Goal: Task Accomplishment & Management: Manage account settings

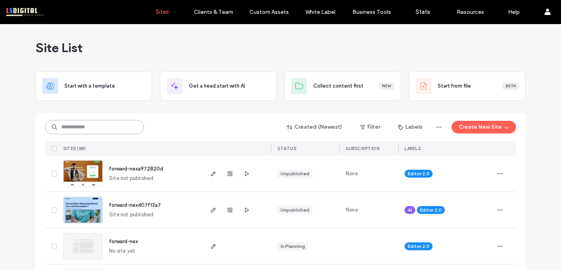
click at [105, 126] on input at bounding box center [94, 127] width 99 height 14
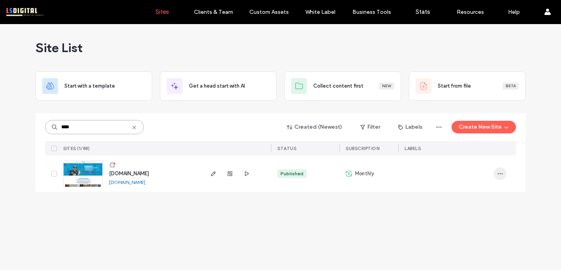
type input "****"
click at [499, 169] on span "button" at bounding box center [500, 173] width 13 height 13
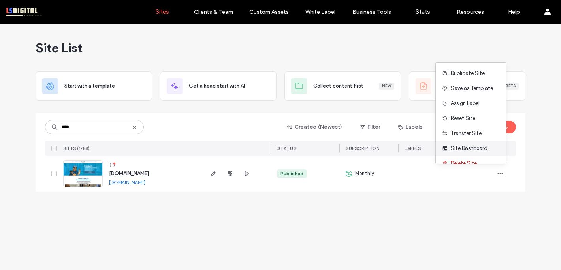
click at [482, 147] on span "Site Dashboard" at bounding box center [468, 149] width 37 height 8
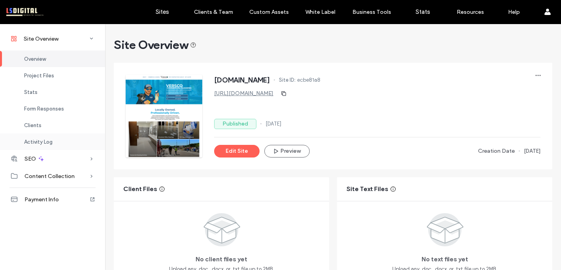
click at [50, 144] on span "Activity Log" at bounding box center [38, 142] width 28 height 6
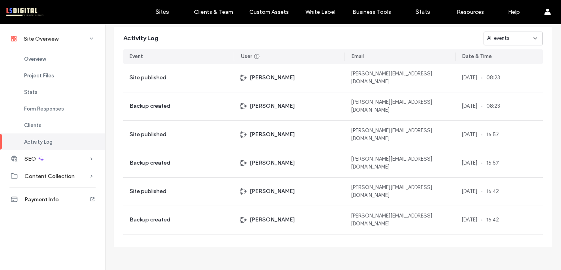
scroll to position [732, 0]
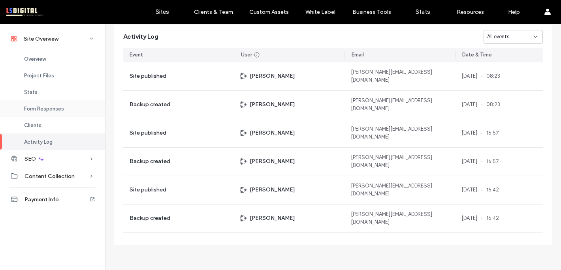
click at [61, 107] on span "Form Responses" at bounding box center [44, 109] width 40 height 6
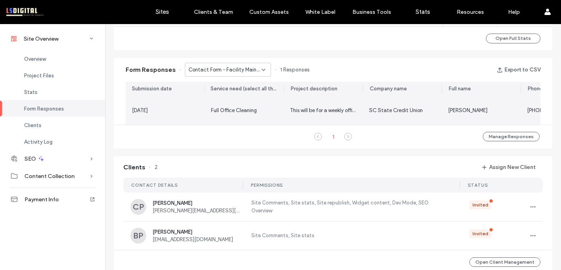
scroll to position [441, 0]
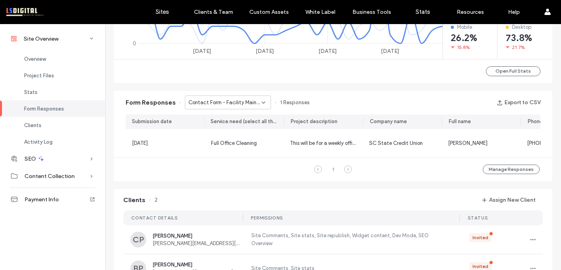
click at [216, 107] on div "Contact Form - Facility Maintenance & Day Porting page" at bounding box center [228, 103] width 86 height 14
click at [219, 143] on span "Contact Form - GET A QUOTE page" at bounding box center [222, 144] width 76 height 8
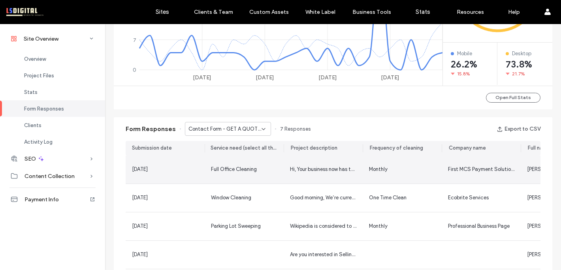
scroll to position [416, 0]
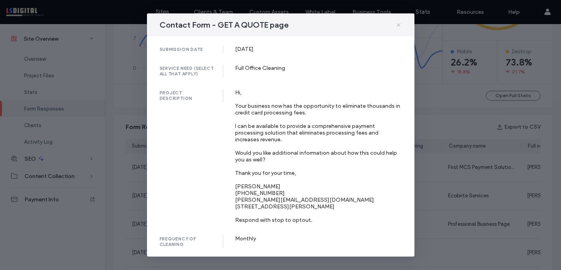
click at [400, 23] on icon at bounding box center [398, 25] width 6 height 6
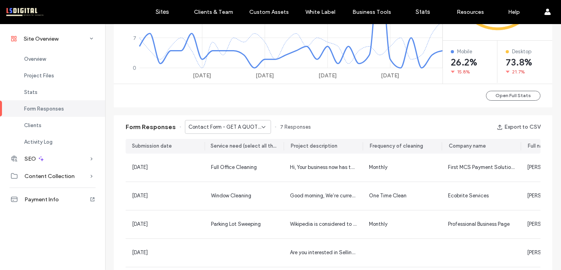
click at [244, 131] on div "Contact Form - GET A QUOTE page" at bounding box center [228, 127] width 86 height 14
click at [238, 158] on span "Contact Form - VCT Strip and Wax page" at bounding box center [222, 155] width 76 height 8
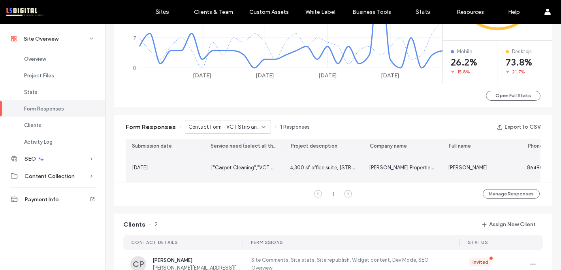
click at [248, 166] on span "["Carpet Cleaning","VCT Strip & Wax"]" at bounding box center [256, 168] width 91 height 6
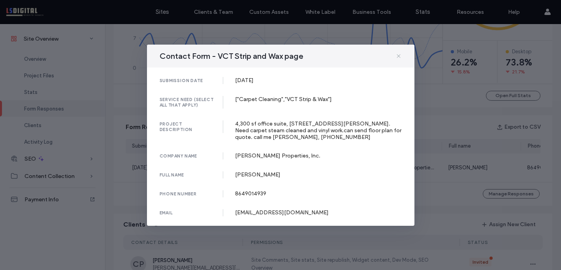
click at [398, 53] on icon at bounding box center [398, 56] width 6 height 6
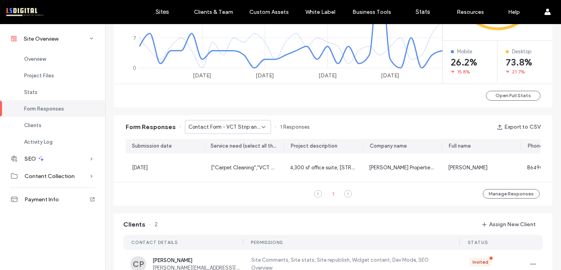
click at [252, 129] on span "Contact Form - VCT Strip and Wax page" at bounding box center [224, 127] width 73 height 8
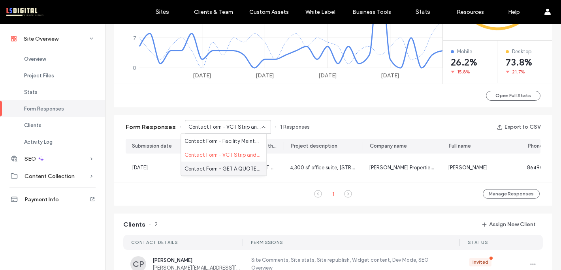
click at [238, 169] on span "Contact Form - GET A QUOTE page" at bounding box center [222, 169] width 76 height 8
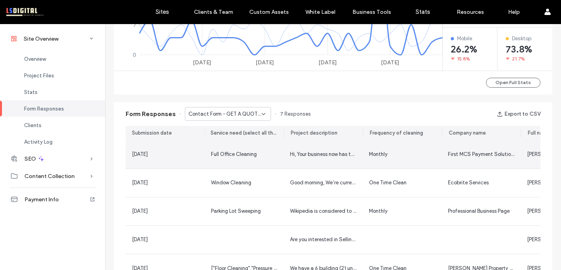
scroll to position [430, 0]
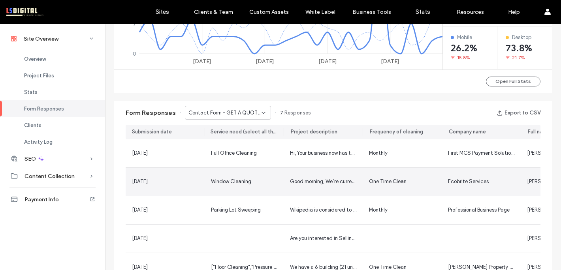
click at [275, 180] on div "Window Cleaning" at bounding box center [244, 182] width 79 height 28
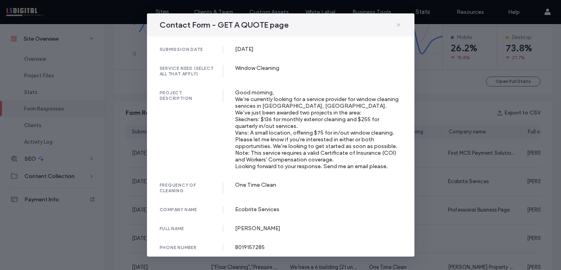
click at [400, 23] on icon at bounding box center [398, 25] width 6 height 6
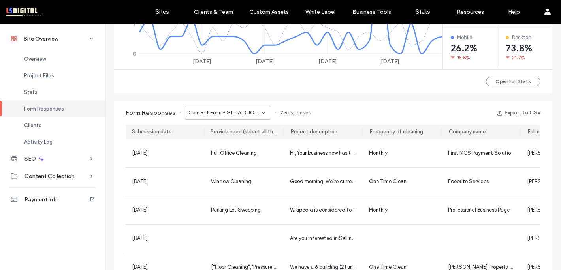
click at [255, 112] on span "Contact Form - GET A QUOTE page" at bounding box center [224, 113] width 73 height 8
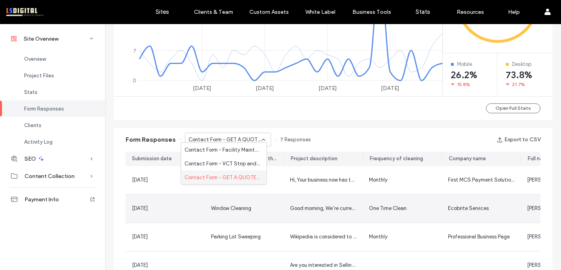
scroll to position [396, 0]
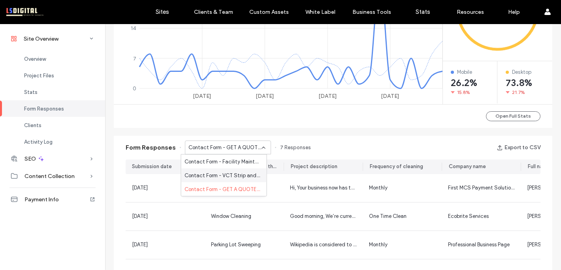
click at [241, 177] on span "Contact Form - VCT Strip and Wax page" at bounding box center [222, 175] width 76 height 8
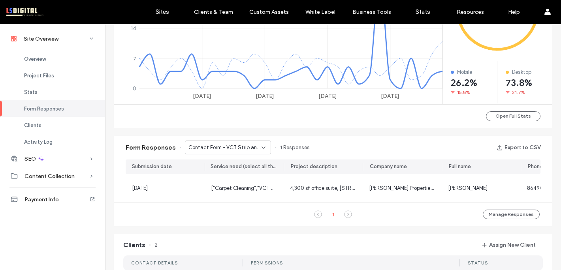
click at [241, 149] on span "Contact Form - VCT Strip and Wax page" at bounding box center [224, 148] width 73 height 8
click at [240, 162] on span "Contact Form - Facility Maintenance & Day Porting page" at bounding box center [222, 162] width 76 height 8
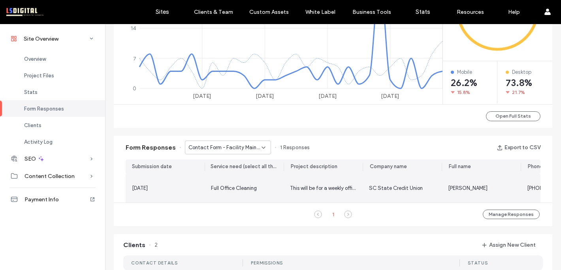
click at [239, 191] on span "Full Office Cleaning" at bounding box center [234, 188] width 46 height 6
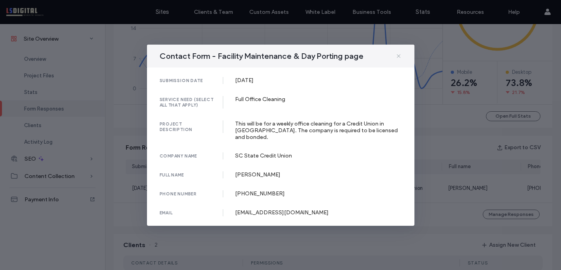
click at [400, 54] on icon at bounding box center [398, 56] width 6 height 6
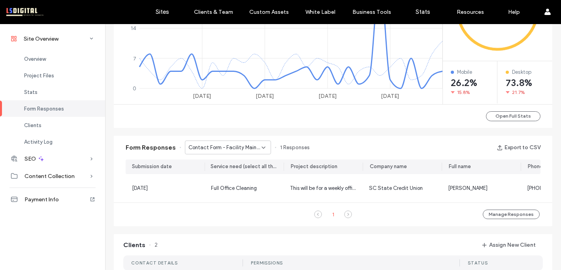
click at [238, 152] on div "Contact Form - Facility Maintenance & Day Porting page" at bounding box center [228, 148] width 86 height 14
click at [230, 175] on span "Contact Form - VCT Strip and Wax page" at bounding box center [222, 175] width 76 height 8
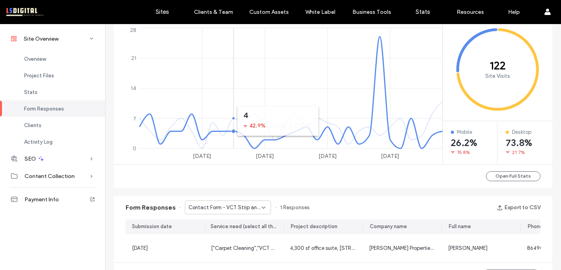
scroll to position [297, 0]
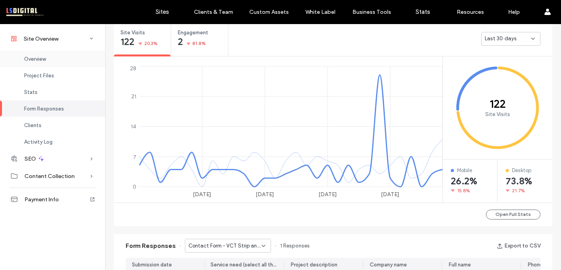
click at [47, 59] on div "Overview" at bounding box center [52, 59] width 105 height 17
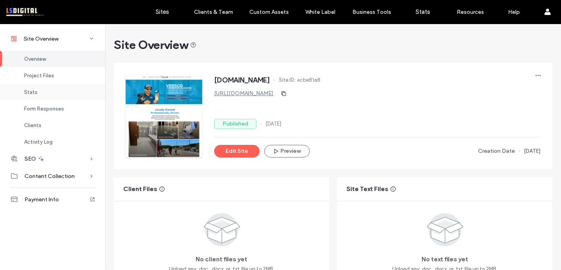
click at [39, 87] on div "Stats" at bounding box center [52, 92] width 105 height 17
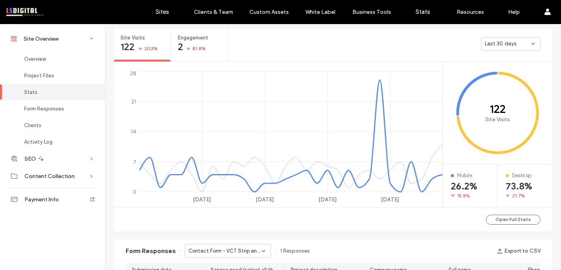
scroll to position [293, 0]
click at [39, 87] on div "Stats" at bounding box center [52, 92] width 105 height 17
click at [529, 45] on icon at bounding box center [532, 43] width 6 height 6
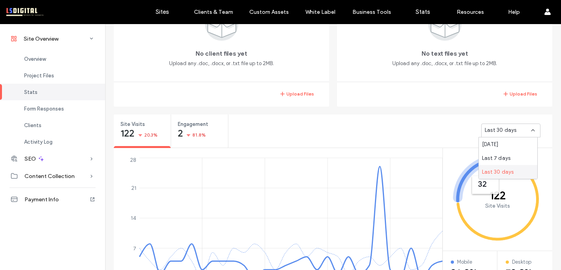
click at [437, 80] on div "No text files yet Upload any .doc, .docx, or .txt file up to 2MB." at bounding box center [444, 39] width 215 height 86
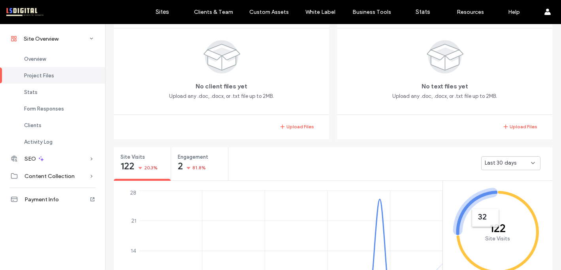
scroll to position [35, 0]
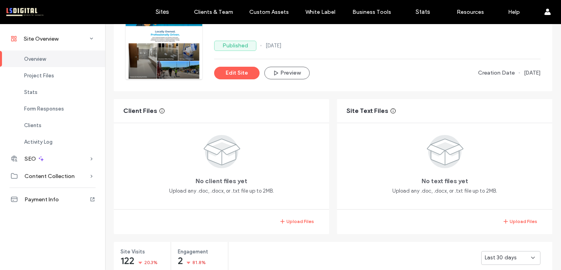
scroll to position [365, 0]
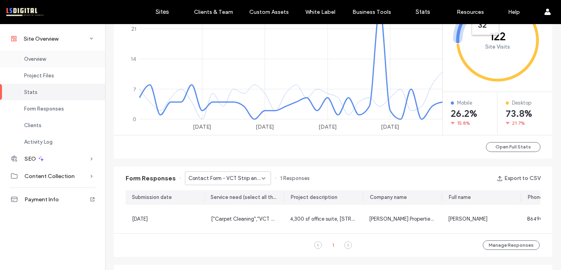
click at [59, 55] on div "Overview" at bounding box center [52, 59] width 105 height 17
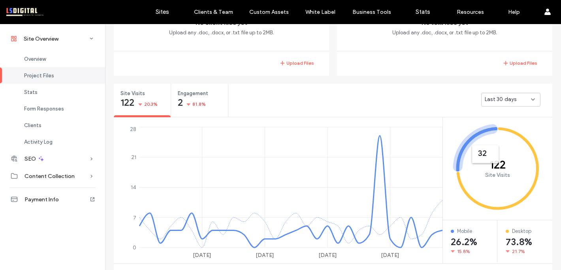
scroll to position [280, 0]
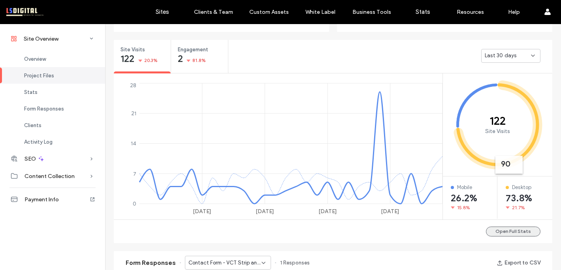
click at [510, 227] on button "Open Full Stats" at bounding box center [513, 232] width 54 height 10
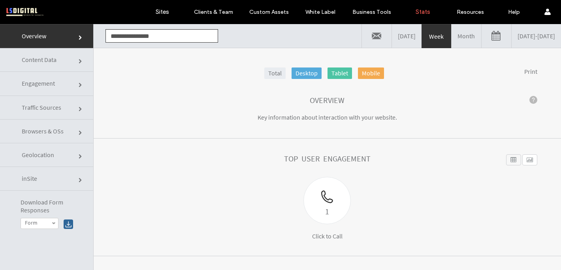
click at [481, 36] on link at bounding box center [496, 36] width 30 height 24
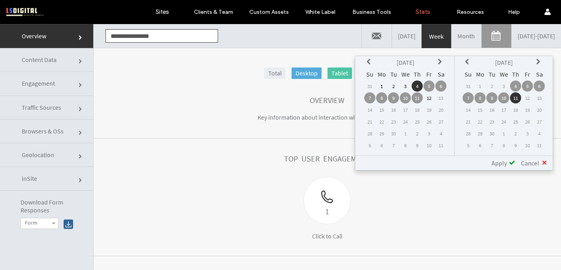
click at [372, 64] on icon at bounding box center [369, 62] width 6 height 6
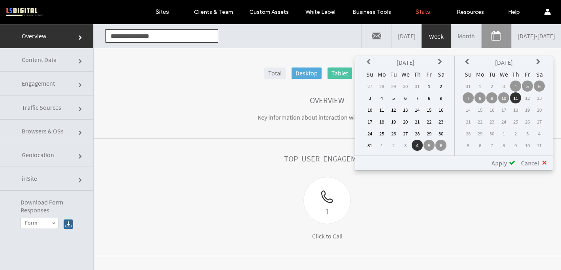
click at [372, 64] on icon at bounding box center [369, 62] width 6 height 6
click at [383, 121] on td "16" at bounding box center [381, 121] width 11 height 11
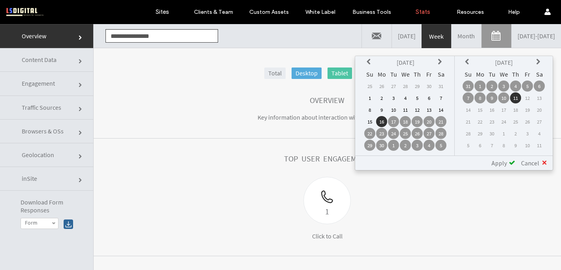
click at [505, 162] on span "Apply" at bounding box center [498, 163] width 15 height 8
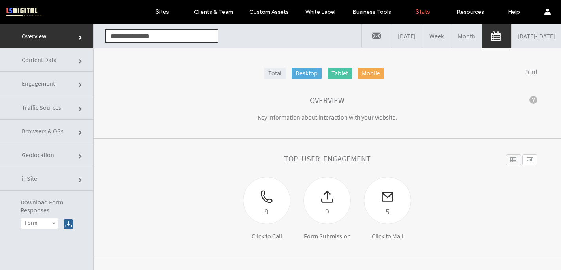
click at [55, 64] on link "Content Data" at bounding box center [46, 60] width 93 height 24
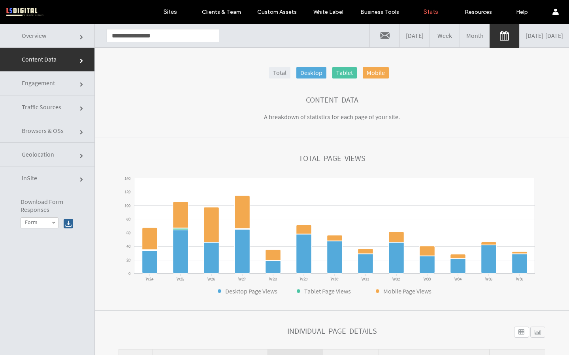
click at [71, 63] on link "Content Data" at bounding box center [47, 60] width 94 height 24
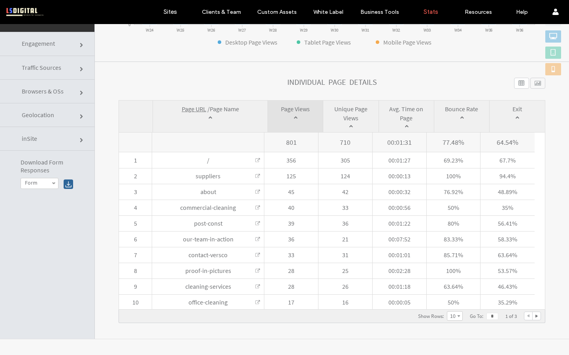
scroll to position [24, 0]
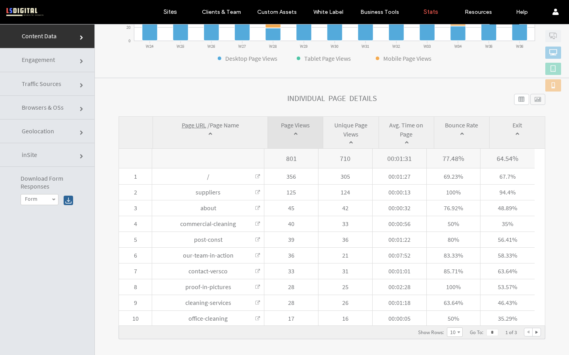
click at [52, 63] on span "Engagement" at bounding box center [38, 60] width 33 height 8
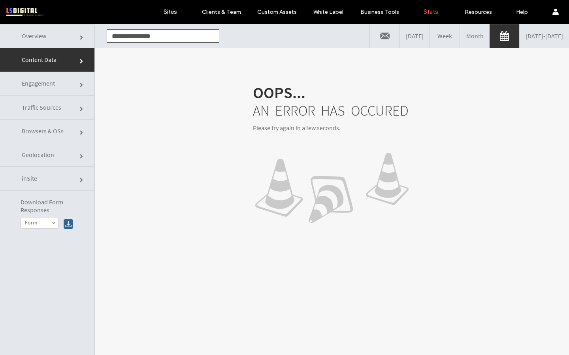
click at [68, 84] on link "Engagement" at bounding box center [47, 84] width 94 height 24
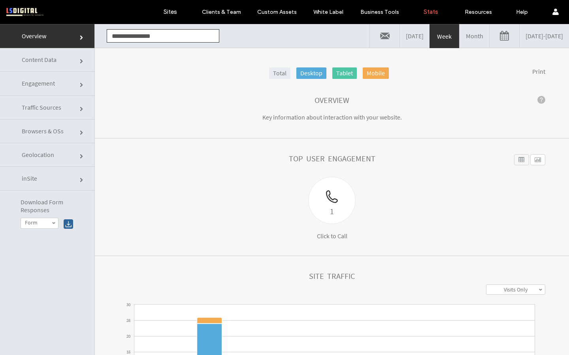
click at [522, 41] on link "09/04/2025 - 09/11/2025" at bounding box center [543, 36] width 49 height 24
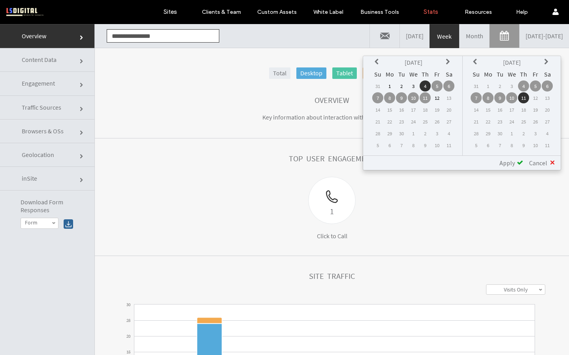
click at [377, 60] on icon at bounding box center [377, 62] width 6 height 6
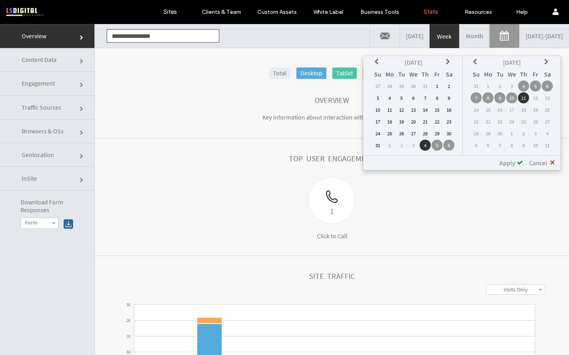
click at [377, 60] on icon at bounding box center [377, 62] width 6 height 6
click at [391, 122] on td "16" at bounding box center [389, 121] width 11 height 11
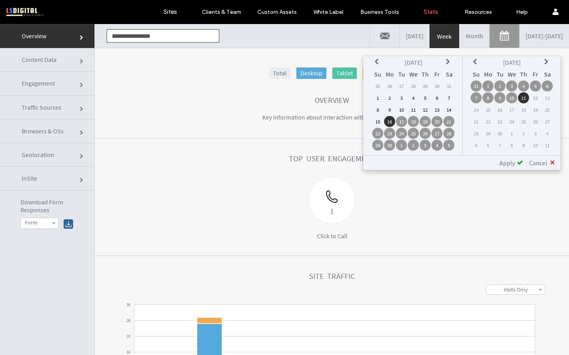
click at [512, 161] on span "Apply" at bounding box center [506, 163] width 15 height 8
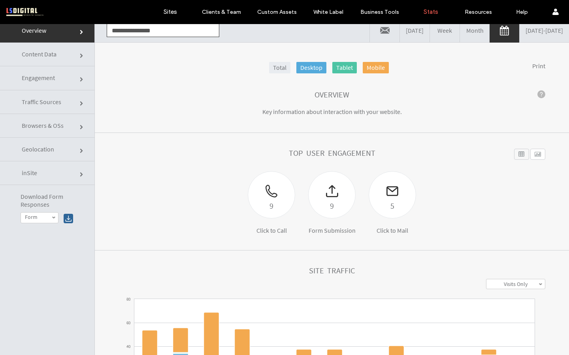
click at [46, 99] on span "Traffic Sources" at bounding box center [41, 102] width 39 height 8
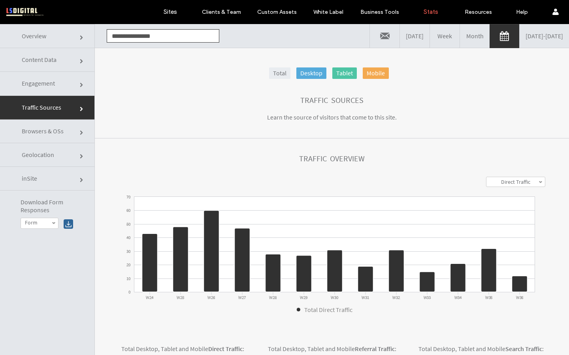
click at [49, 84] on span "Engagement" at bounding box center [38, 83] width 33 height 8
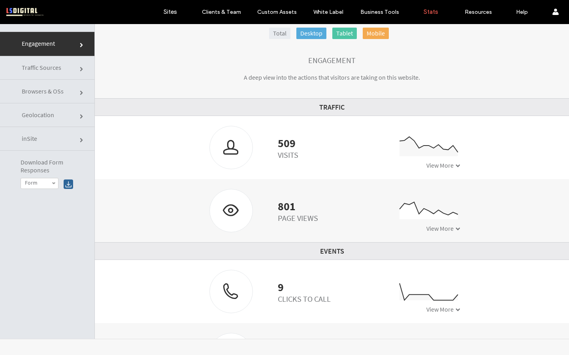
click at [60, 81] on link "Browsers & OSs" at bounding box center [47, 92] width 94 height 24
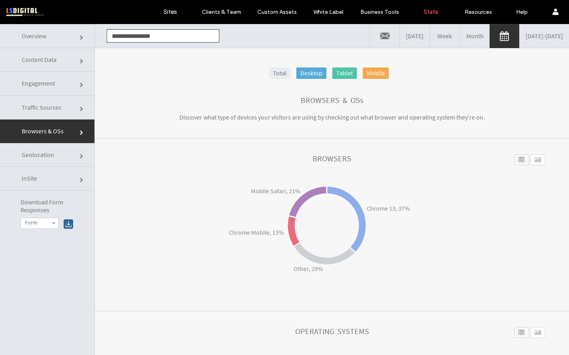
click at [57, 63] on link "Content Data" at bounding box center [47, 60] width 94 height 24
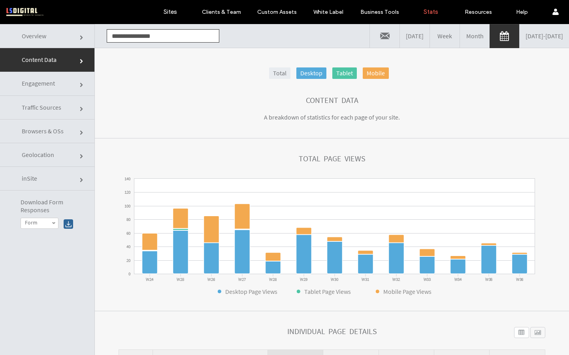
click at [56, 83] on link "Engagement" at bounding box center [47, 84] width 94 height 24
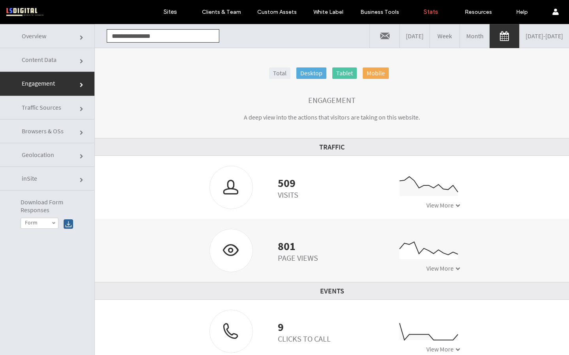
click at [62, 108] on link "Traffic Sources" at bounding box center [47, 108] width 94 height 24
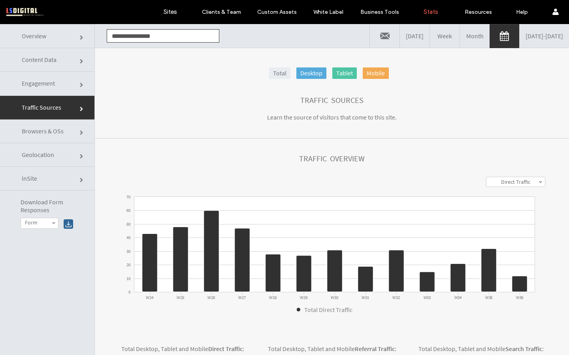
click at [62, 128] on span "Browsers & OSs" at bounding box center [43, 131] width 42 height 8
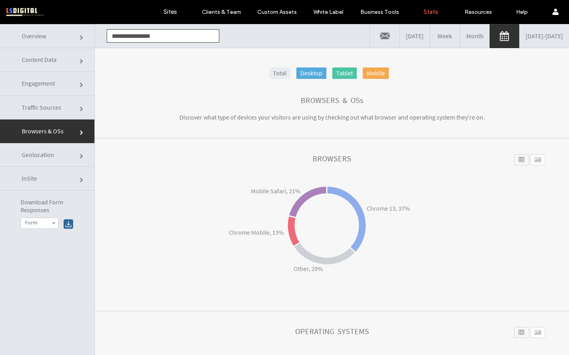
click at [58, 170] on link "inSite" at bounding box center [47, 179] width 94 height 24
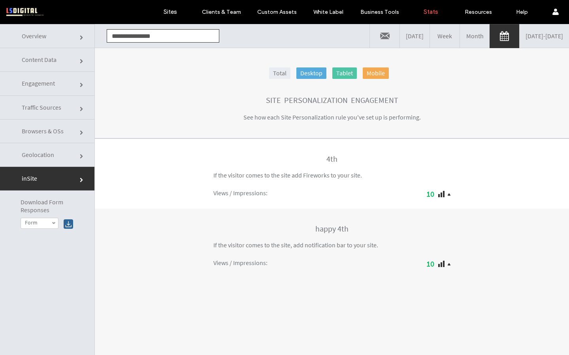
click at [57, 154] on link "Geolocation" at bounding box center [47, 155] width 94 height 24
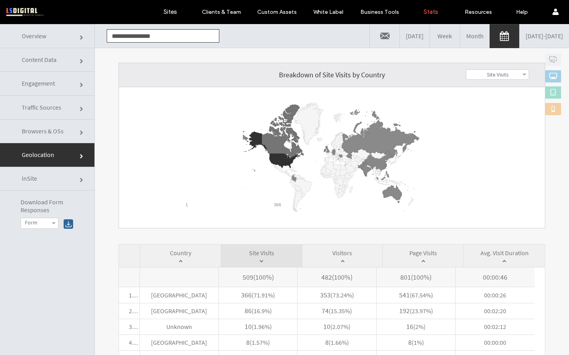
scroll to position [64, 0]
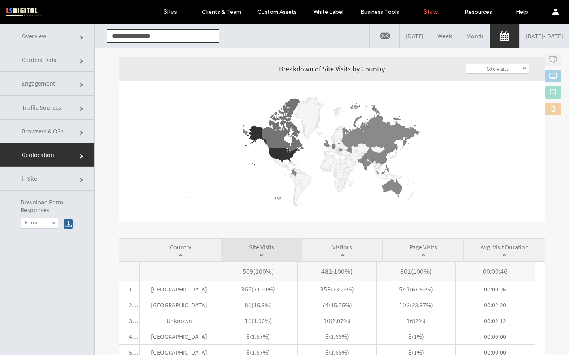
click at [65, 112] on link "Traffic Sources" at bounding box center [47, 108] width 94 height 24
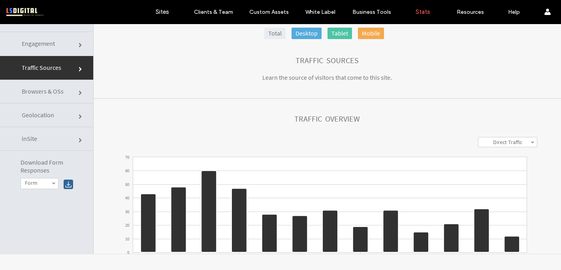
scroll to position [0, 0]
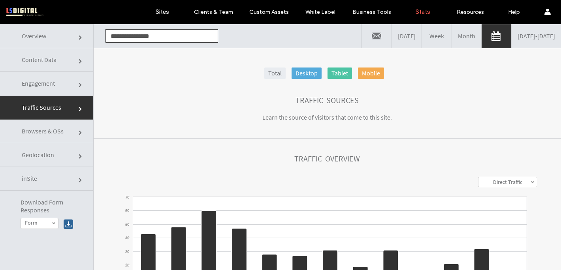
click at [57, 59] on link "Content Data" at bounding box center [46, 60] width 93 height 24
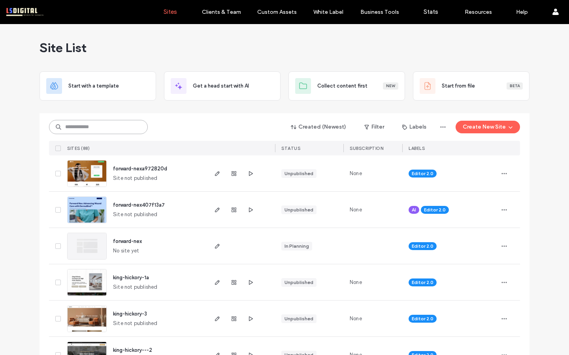
click at [113, 124] on input at bounding box center [98, 127] width 99 height 14
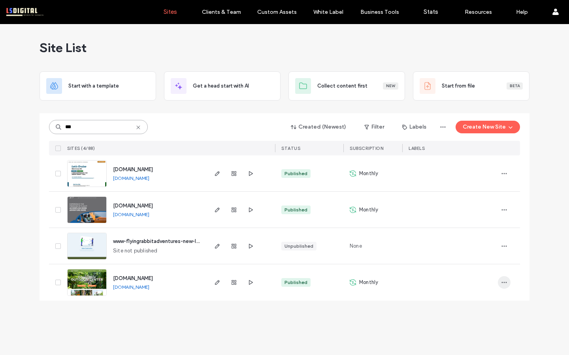
type input "***"
click at [503, 280] on icon "button" at bounding box center [504, 283] width 6 height 6
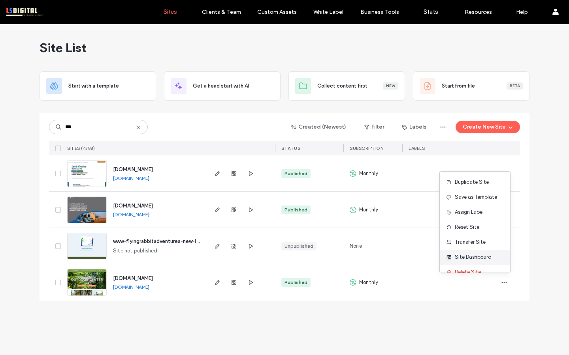
click at [486, 260] on span "Site Dashboard" at bounding box center [472, 257] width 37 height 8
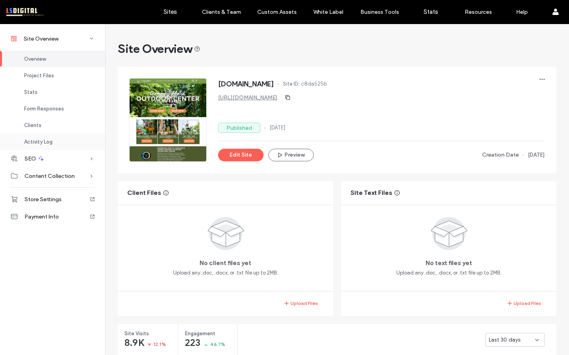
click at [31, 140] on span "Activity Log" at bounding box center [38, 142] width 28 height 6
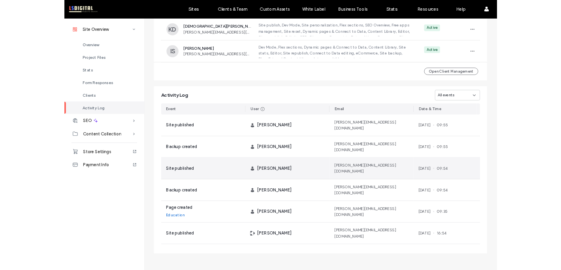
scroll to position [675, 0]
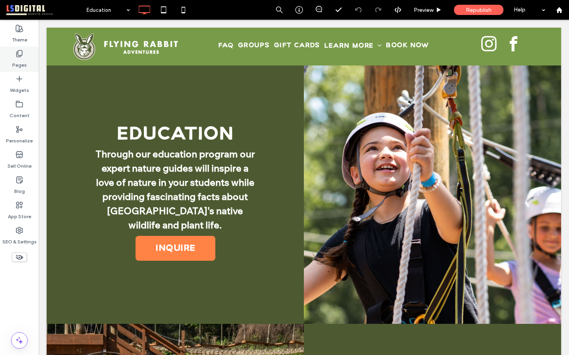
click at [17, 54] on icon at bounding box center [19, 54] width 8 height 8
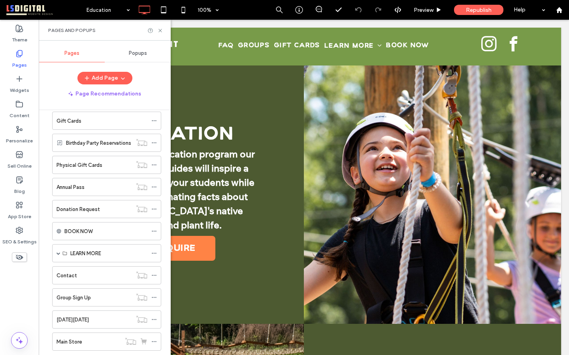
scroll to position [274, 0]
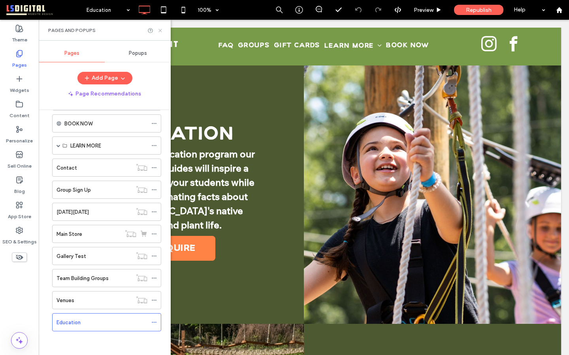
click at [158, 30] on icon at bounding box center [160, 31] width 6 height 6
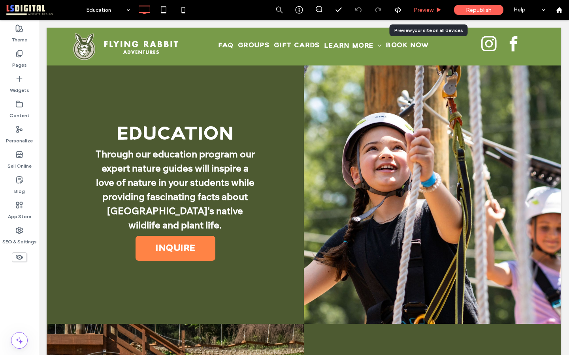
click at [424, 7] on span "Preview" at bounding box center [423, 10] width 20 height 7
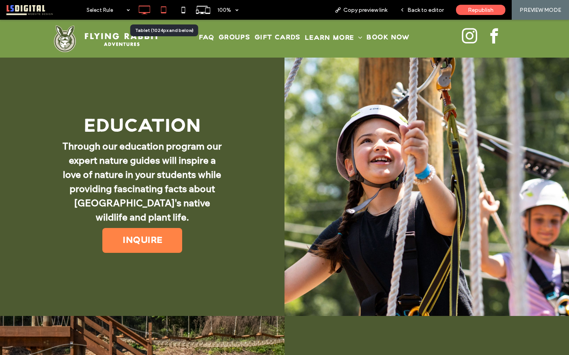
click at [160, 8] on icon at bounding box center [164, 10] width 16 height 16
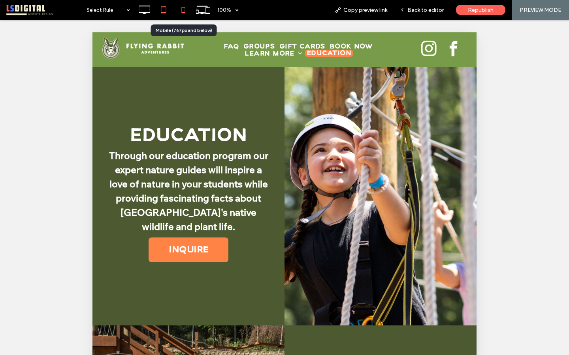
click at [182, 7] on use at bounding box center [184, 10] width 4 height 6
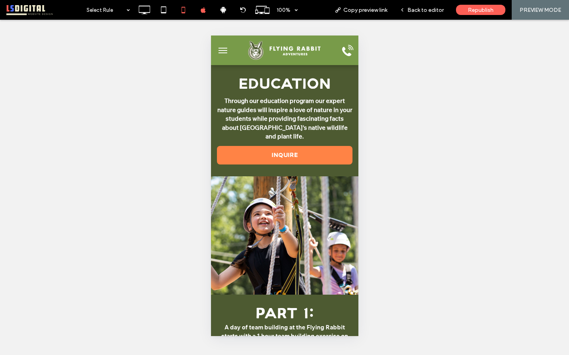
click at [223, 50] on span "menu" at bounding box center [222, 50] width 9 height 1
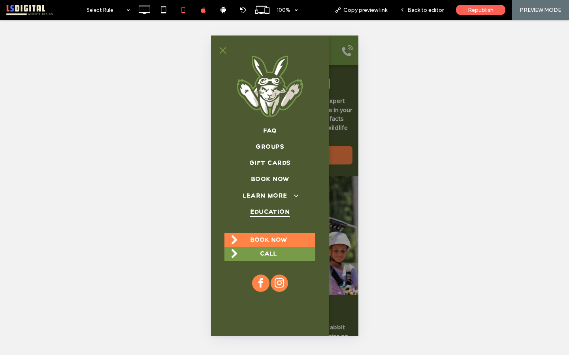
click at [223, 50] on span "menu" at bounding box center [222, 50] width 9 height 1
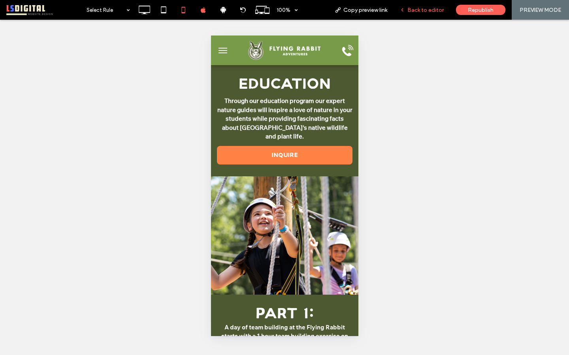
click at [422, 7] on span "Back to editor" at bounding box center [425, 10] width 36 height 7
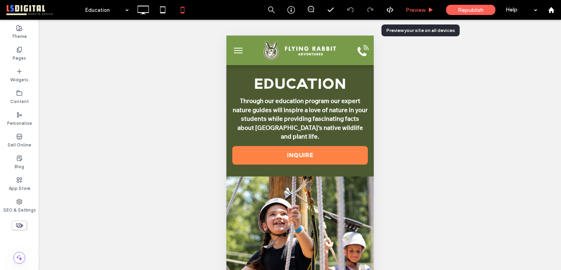
click at [415, 9] on span "Preview" at bounding box center [415, 10] width 20 height 7
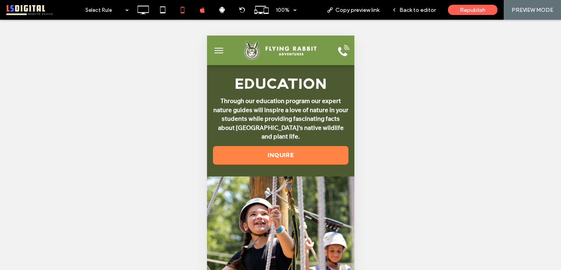
click at [216, 54] on button "menu" at bounding box center [218, 51] width 16 height 16
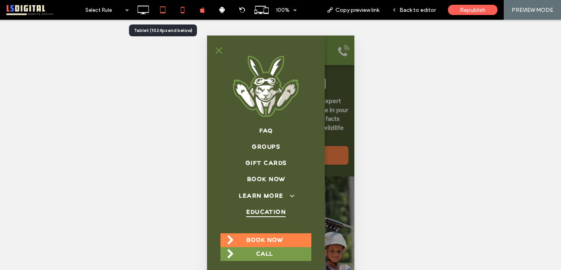
click at [161, 9] on icon at bounding box center [163, 10] width 16 height 16
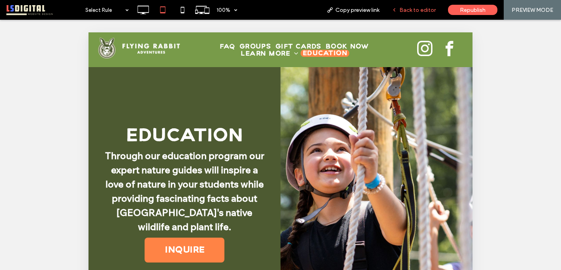
click at [402, 8] on span "Back to editor" at bounding box center [417, 10] width 36 height 7
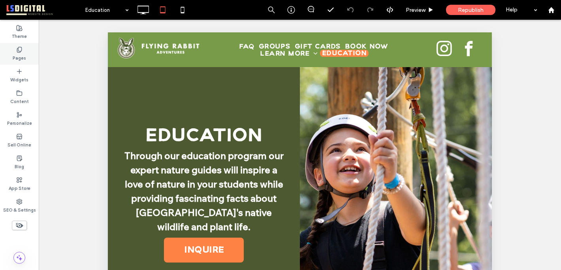
click at [22, 55] on label "Pages" at bounding box center [19, 57] width 13 height 9
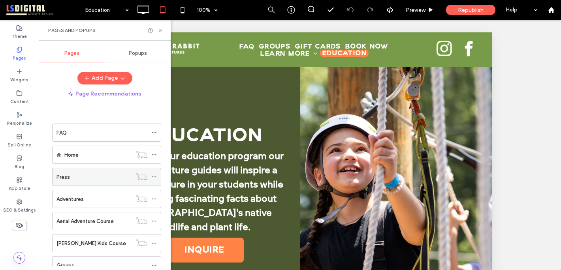
scroll to position [360, 0]
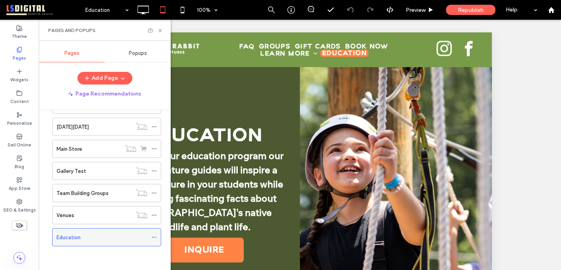
click at [152, 237] on use at bounding box center [154, 237] width 4 height 1
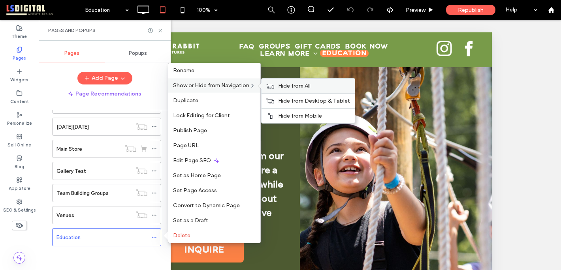
click at [285, 84] on span "Hide from All" at bounding box center [294, 86] width 32 height 7
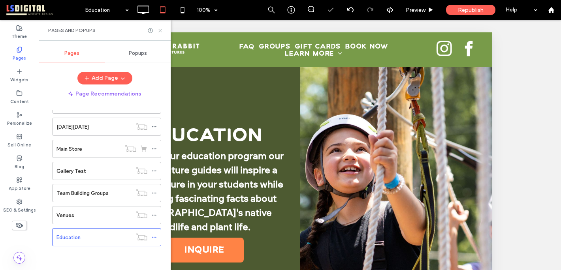
click at [159, 29] on use at bounding box center [159, 30] width 3 height 3
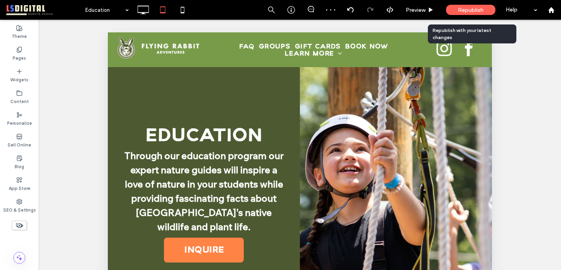
click at [462, 8] on span "Republish" at bounding box center [471, 10] width 26 height 7
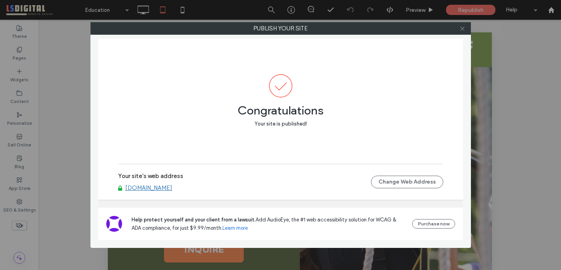
click at [462, 26] on icon at bounding box center [462, 29] width 6 height 6
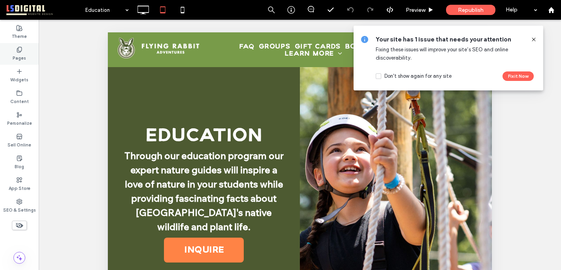
click at [17, 48] on use at bounding box center [19, 49] width 4 height 5
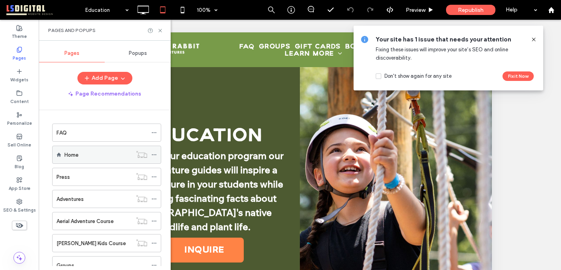
click at [113, 153] on div "Home" at bounding box center [98, 155] width 68 height 8
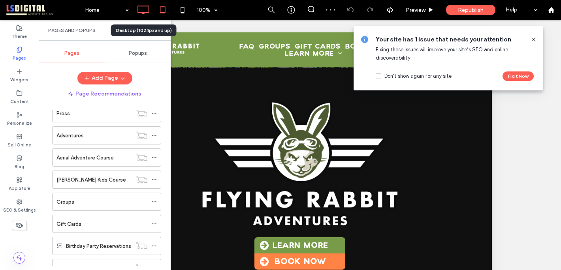
click at [141, 11] on icon at bounding box center [143, 10] width 16 height 16
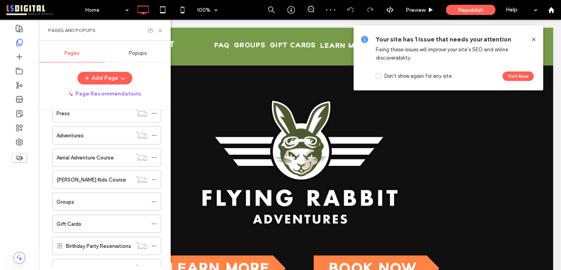
click at [531, 37] on icon at bounding box center [533, 39] width 6 height 6
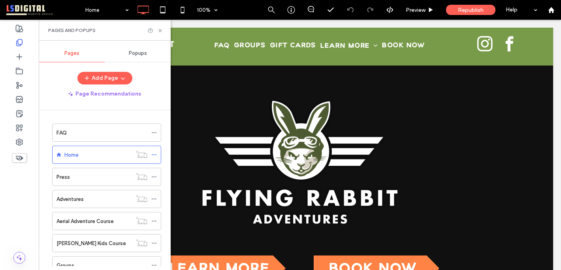
click at [98, 153] on div "Home" at bounding box center [98, 155] width 68 height 8
click at [100, 131] on div "FAQ" at bounding box center [101, 133] width 91 height 8
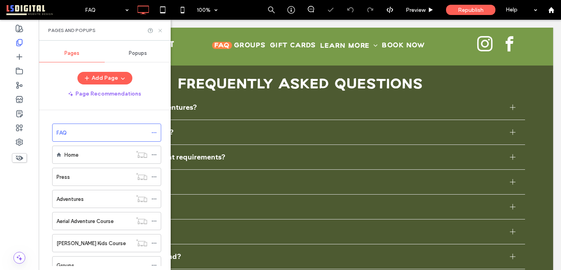
click at [161, 29] on icon at bounding box center [160, 31] width 6 height 6
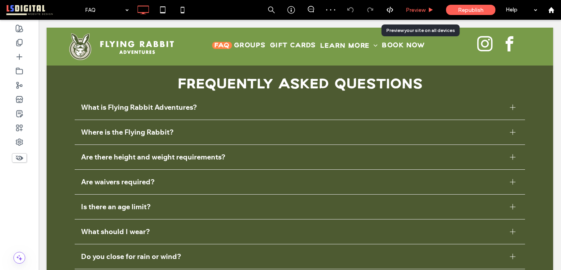
click at [419, 8] on span "Preview" at bounding box center [415, 10] width 20 height 7
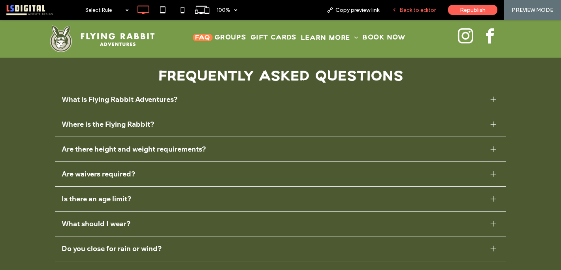
click at [410, 11] on span "Back to editor" at bounding box center [417, 10] width 36 height 7
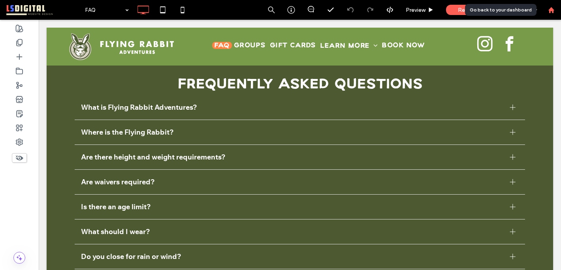
click at [553, 12] on use at bounding box center [551, 10] width 6 height 6
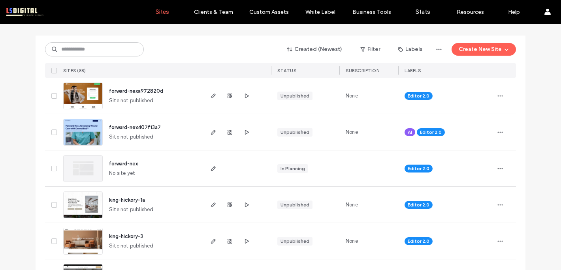
scroll to position [73, 0]
